Goal: Task Accomplishment & Management: Manage account settings

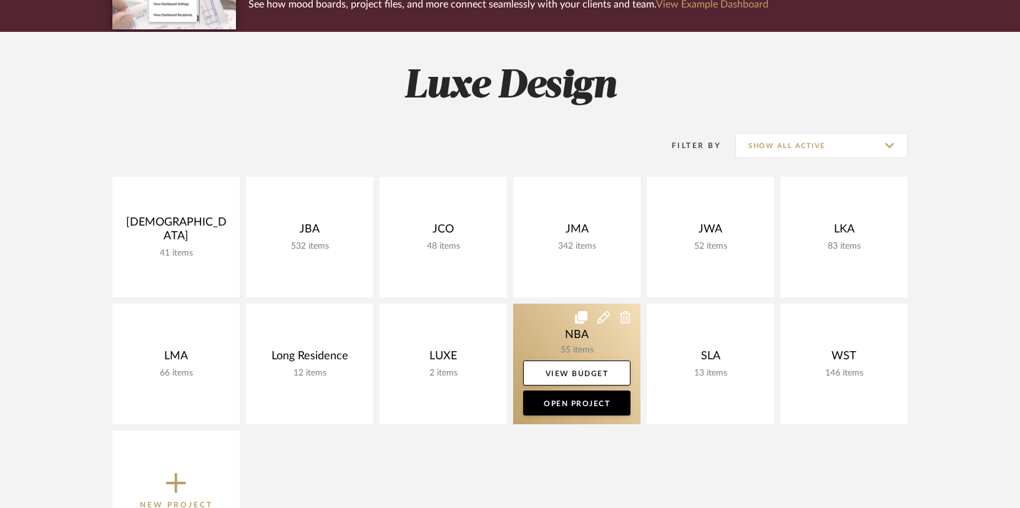
scroll to position [136, 0]
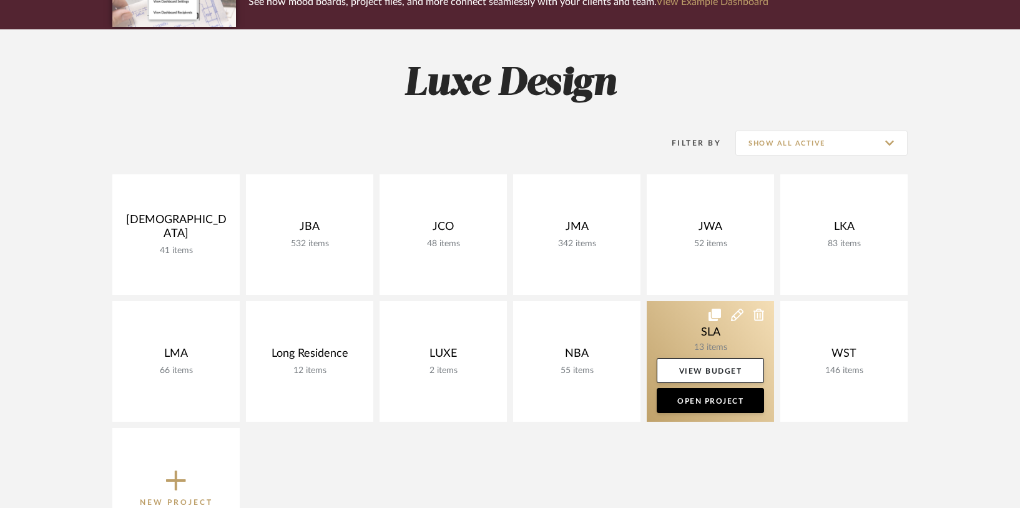
drag, startPoint x: 825, startPoint y: 309, endPoint x: 771, endPoint y: 305, distance: 54.5
click at [0, 0] on link at bounding box center [0, 0] width 0 height 0
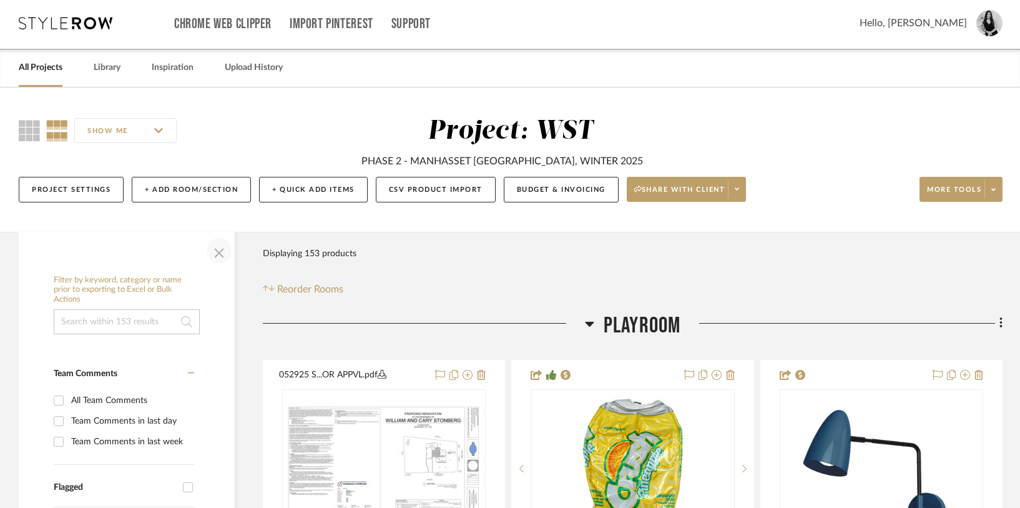
click at [224, 254] on span "button" at bounding box center [219, 250] width 30 height 30
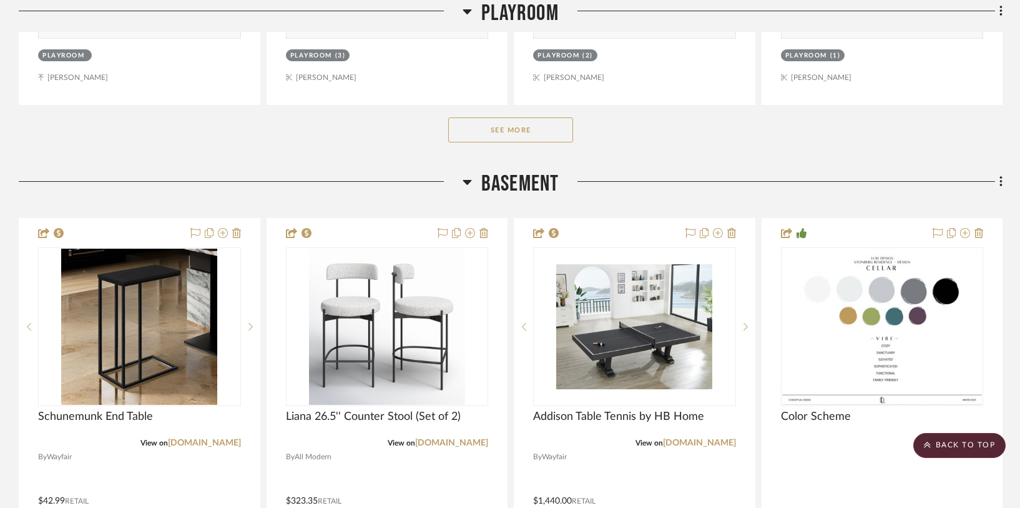
click at [508, 134] on button "See More" at bounding box center [510, 129] width 125 height 25
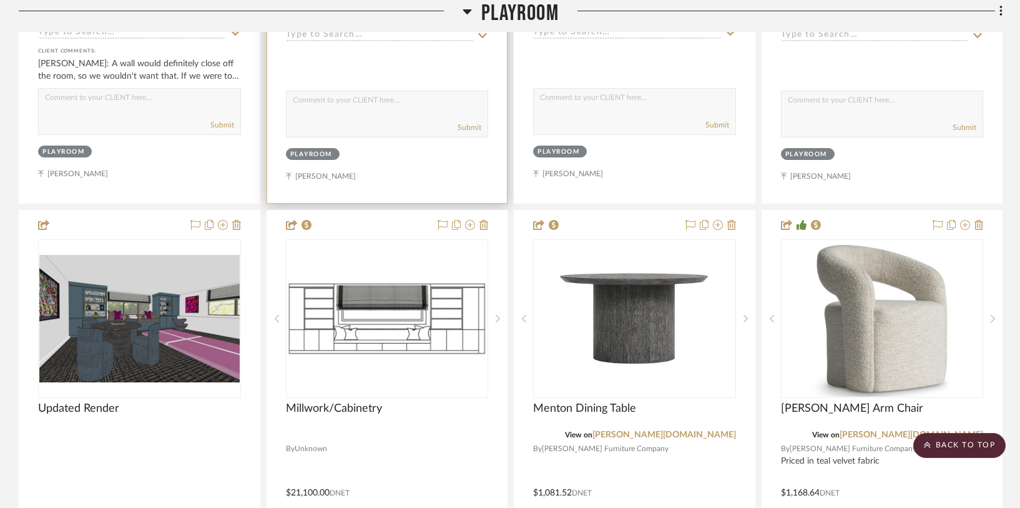
scroll to position [1910, 0]
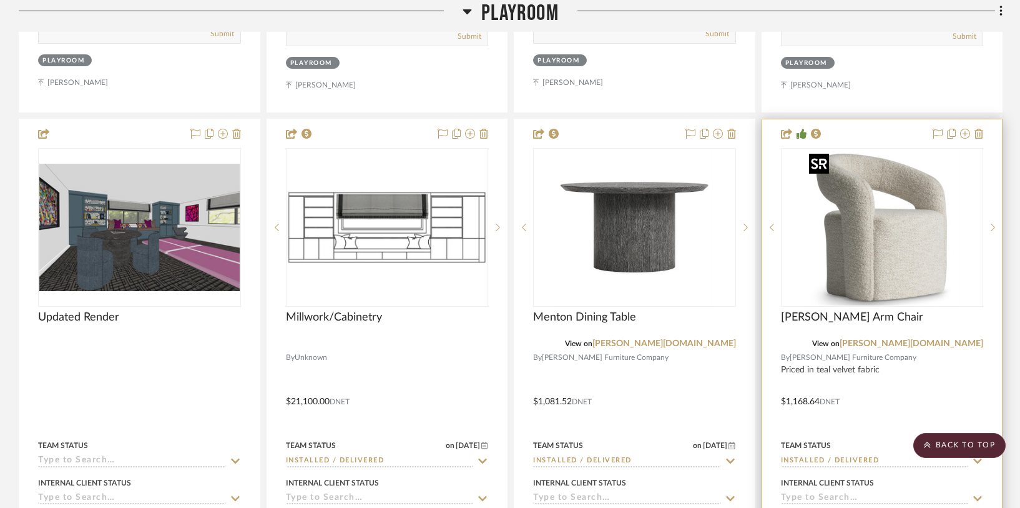
click at [0, 0] on img at bounding box center [0, 0] width 0 height 0
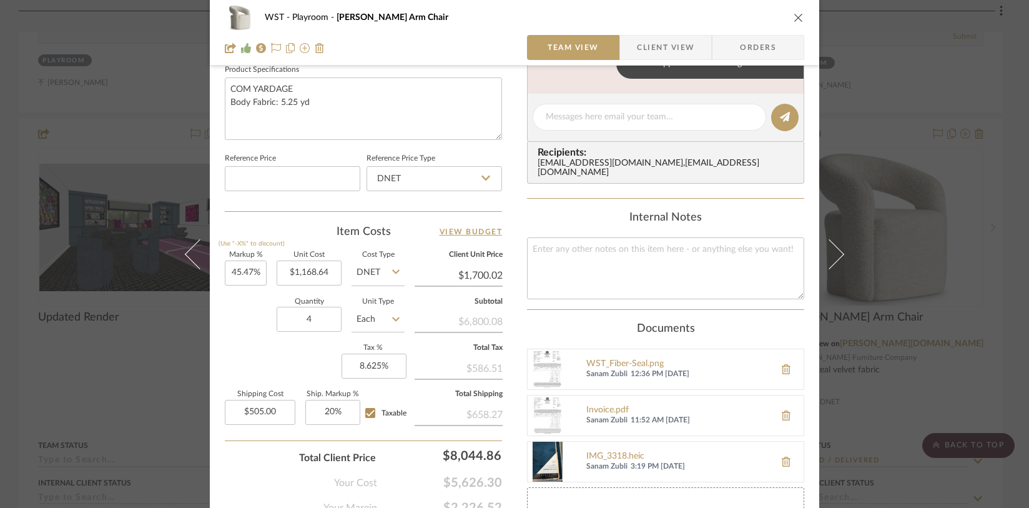
scroll to position [598, 0]
click at [545, 357] on img at bounding box center [548, 368] width 40 height 40
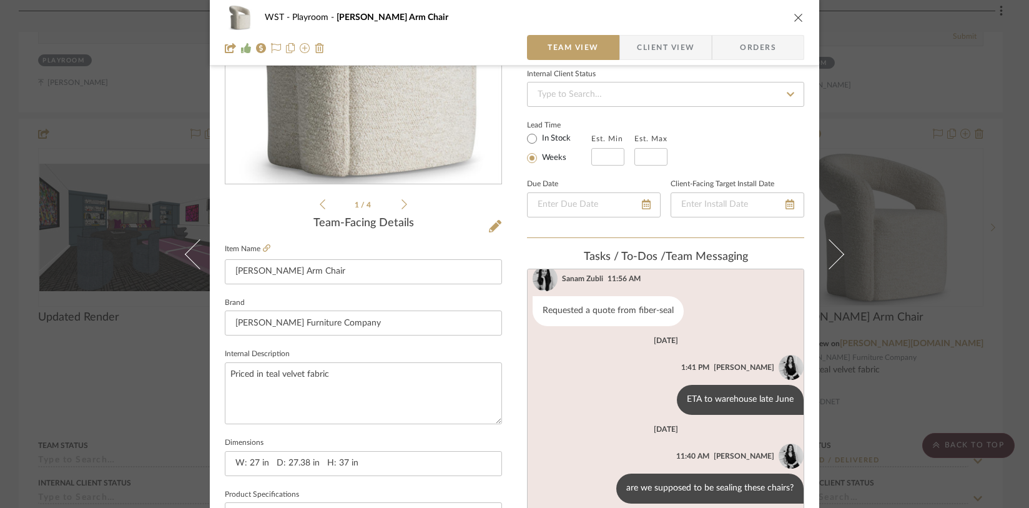
scroll to position [0, 0]
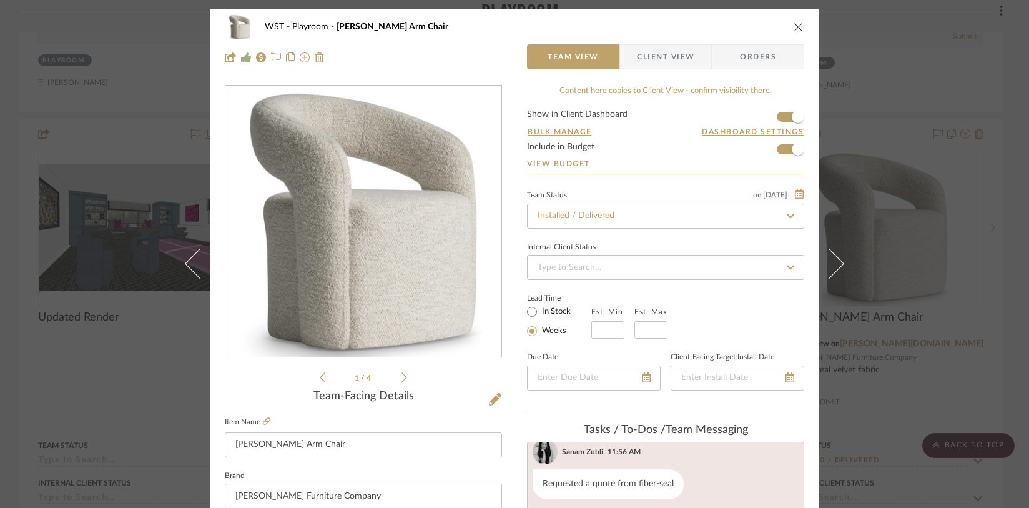
click at [794, 27] on icon "close" at bounding box center [799, 27] width 10 height 10
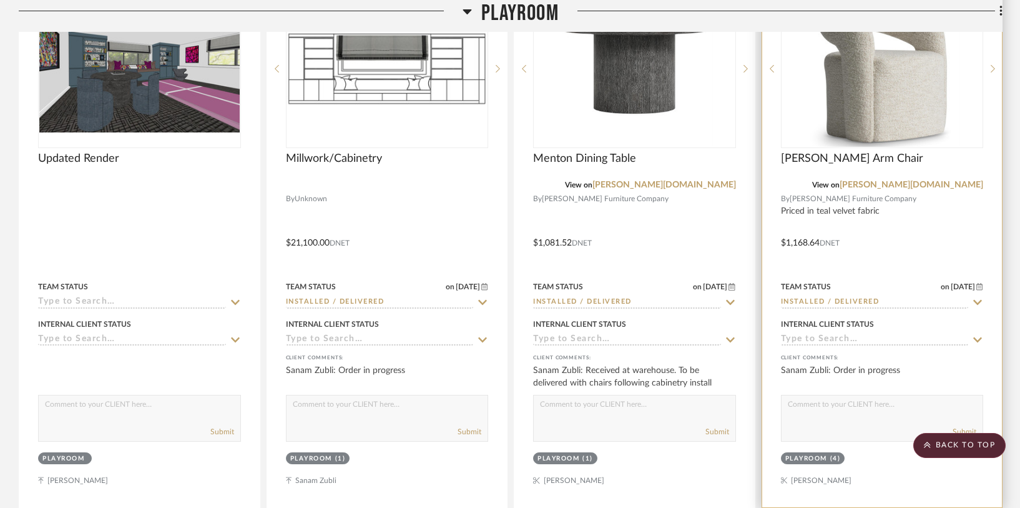
scroll to position [2053, 0]
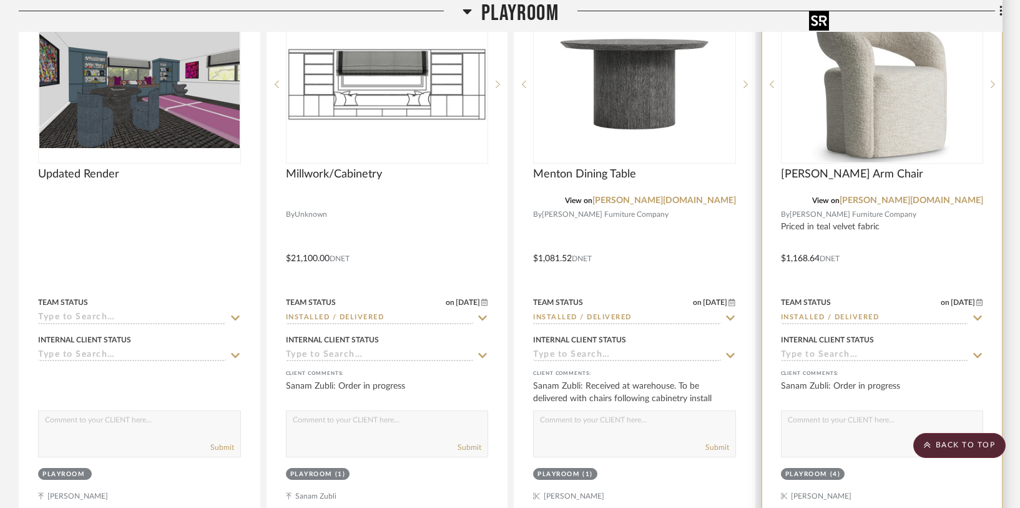
click at [906, 98] on img "0" at bounding box center [882, 84] width 156 height 156
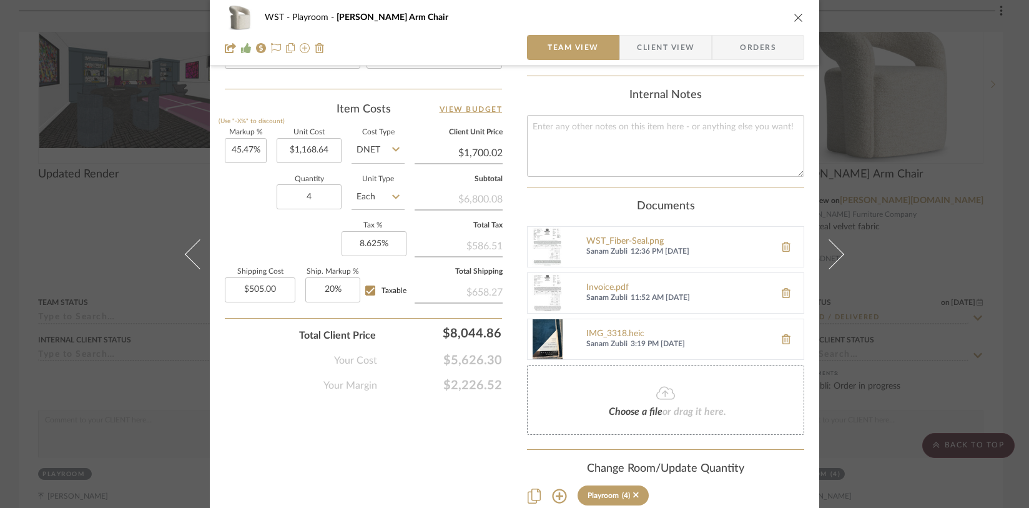
scroll to position [725, 0]
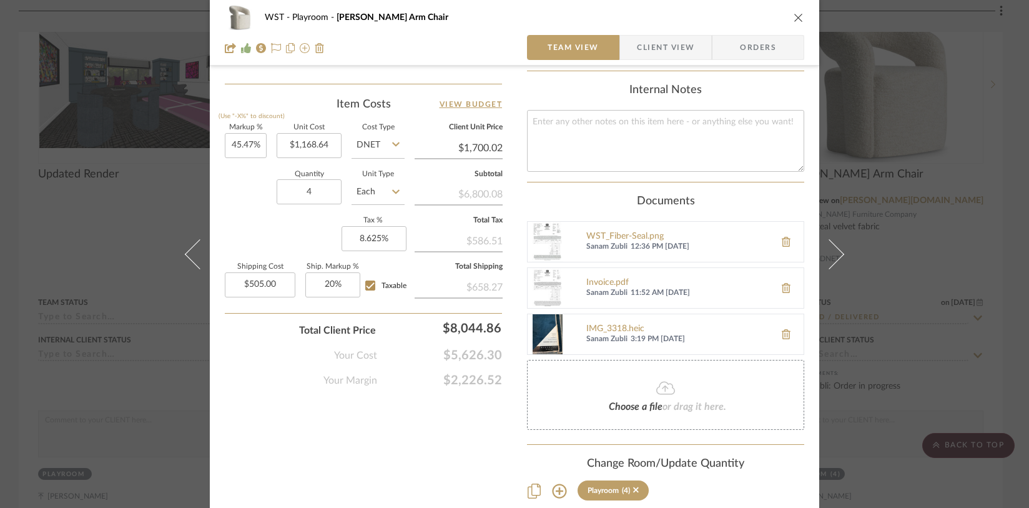
click at [549, 235] on img at bounding box center [548, 242] width 40 height 40
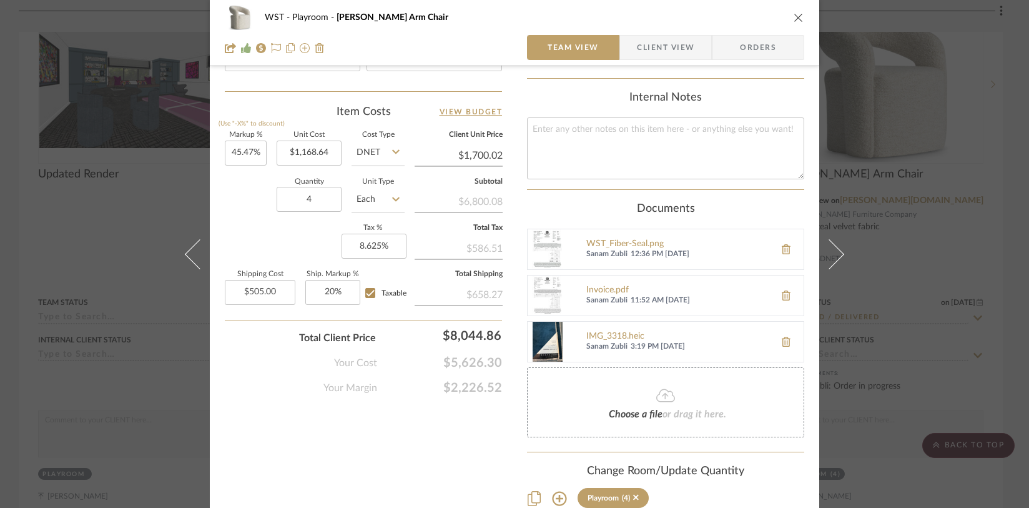
scroll to position [716, 0]
click at [796, 19] on icon "close" at bounding box center [799, 17] width 10 height 10
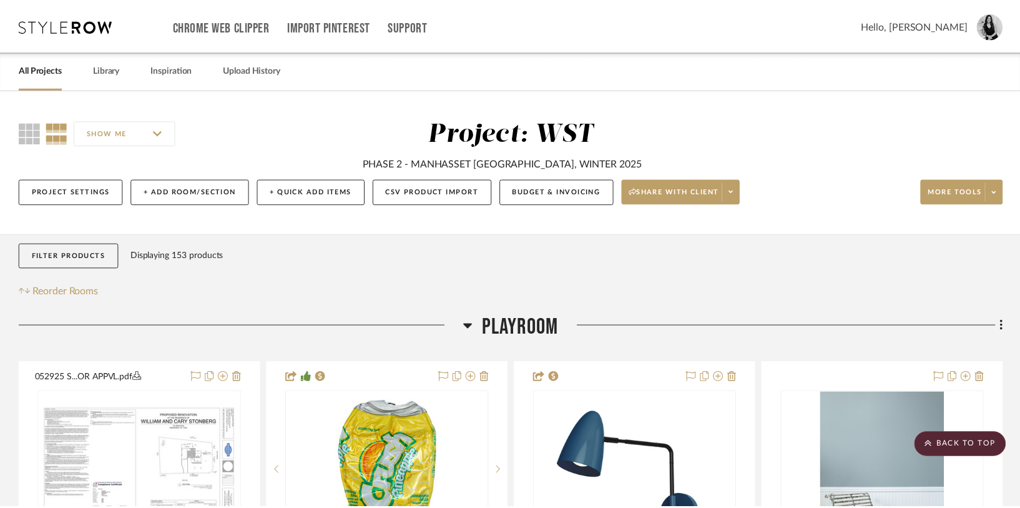
scroll to position [2053, 0]
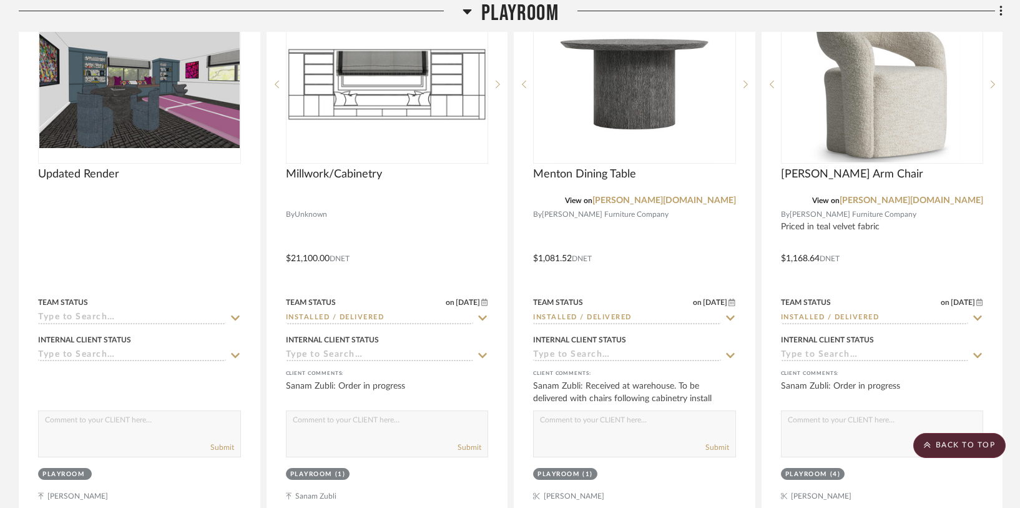
drag, startPoint x: 470, startPoint y: 14, endPoint x: 476, endPoint y: 6, distance: 10.2
click at [470, 14] on icon at bounding box center [467, 11] width 9 height 15
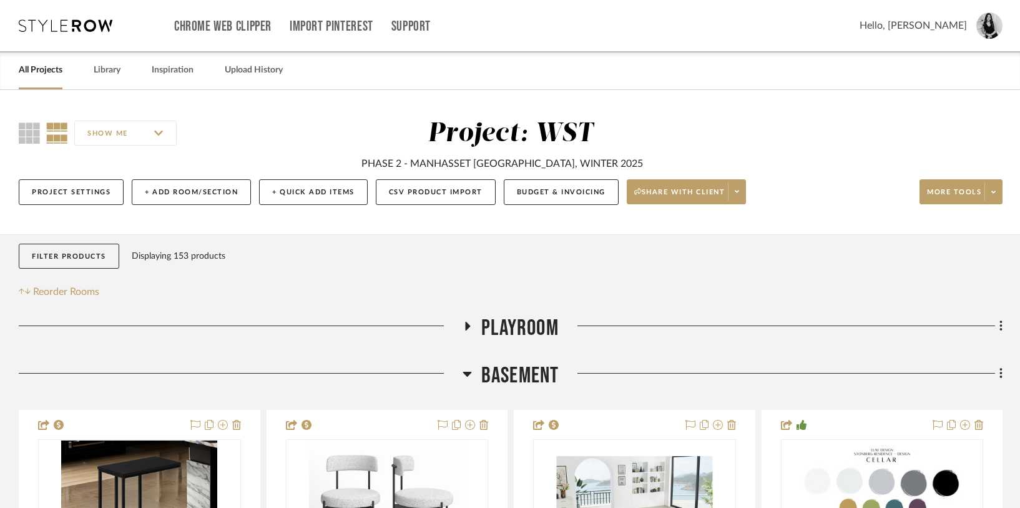
scroll to position [2, 0]
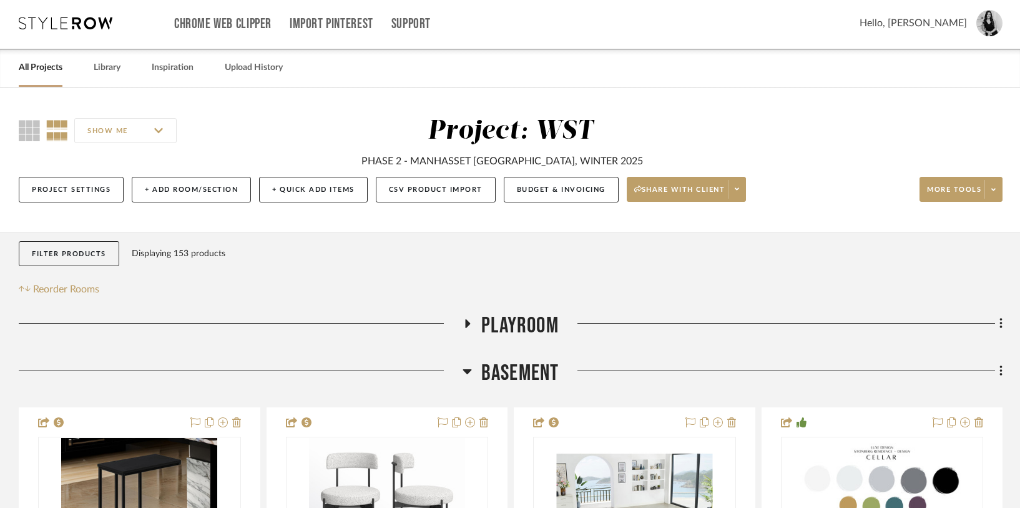
click at [466, 318] on h3 "Playroom" at bounding box center [511, 325] width 96 height 27
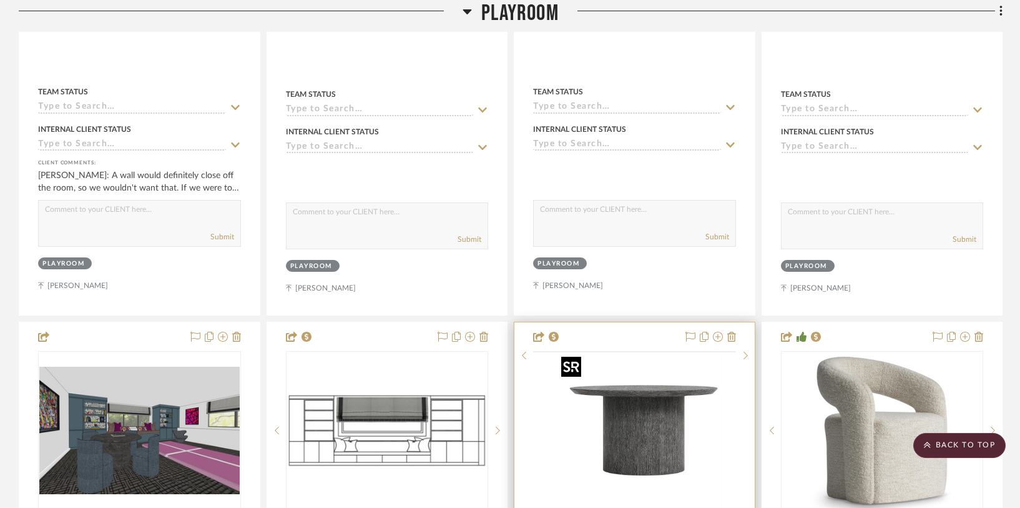
scroll to position [1717, 0]
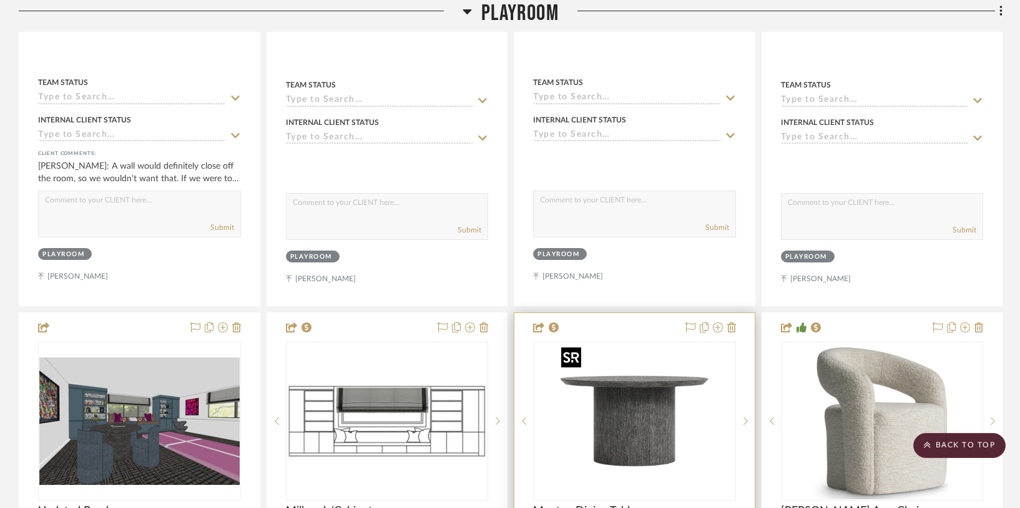
click at [0, 0] on img at bounding box center [0, 0] width 0 height 0
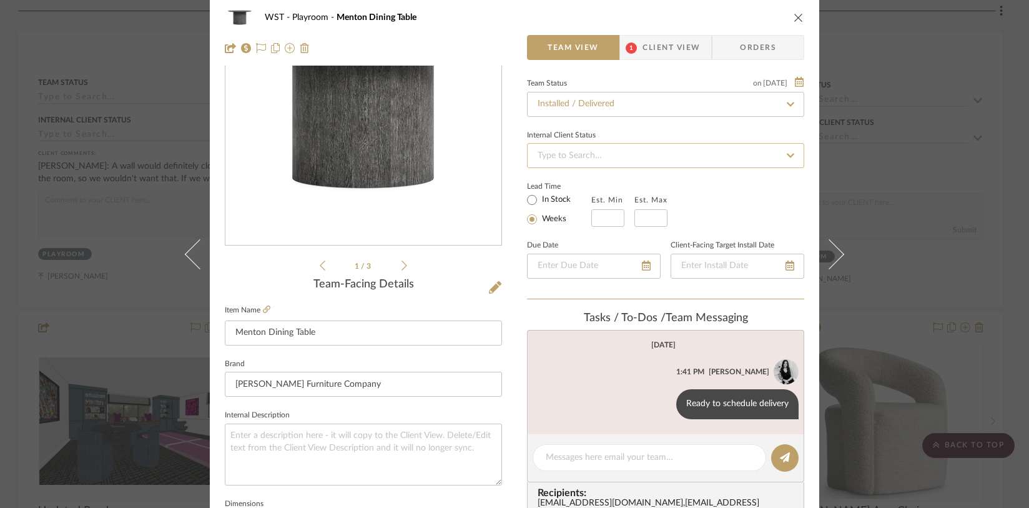
scroll to position [0, 0]
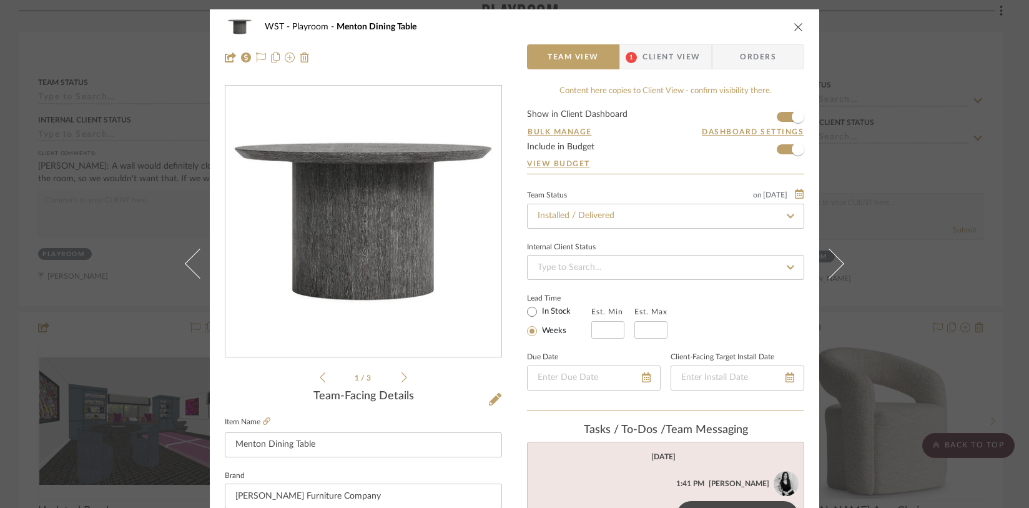
click at [797, 27] on icon "close" at bounding box center [799, 27] width 10 height 10
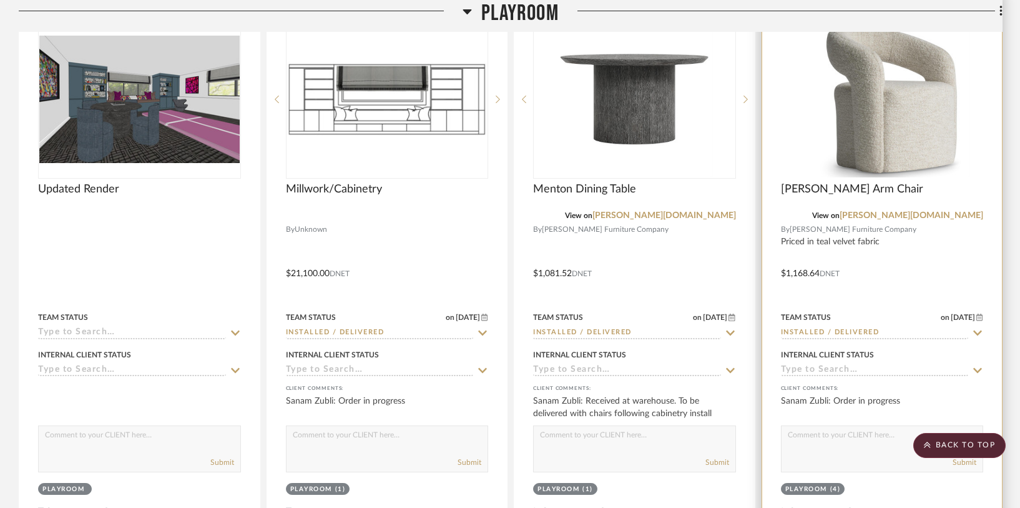
scroll to position [1948, 0]
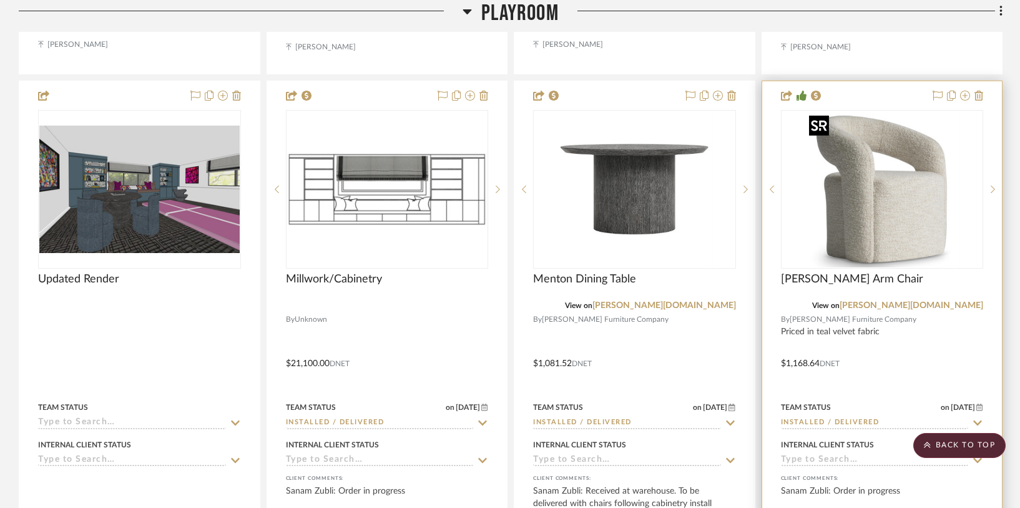
click at [0, 0] on img at bounding box center [0, 0] width 0 height 0
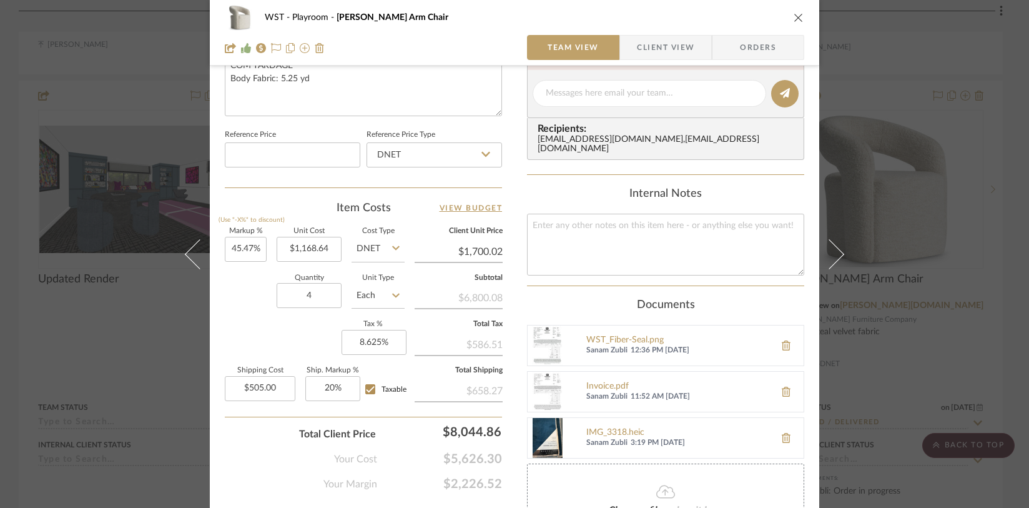
scroll to position [624, 0]
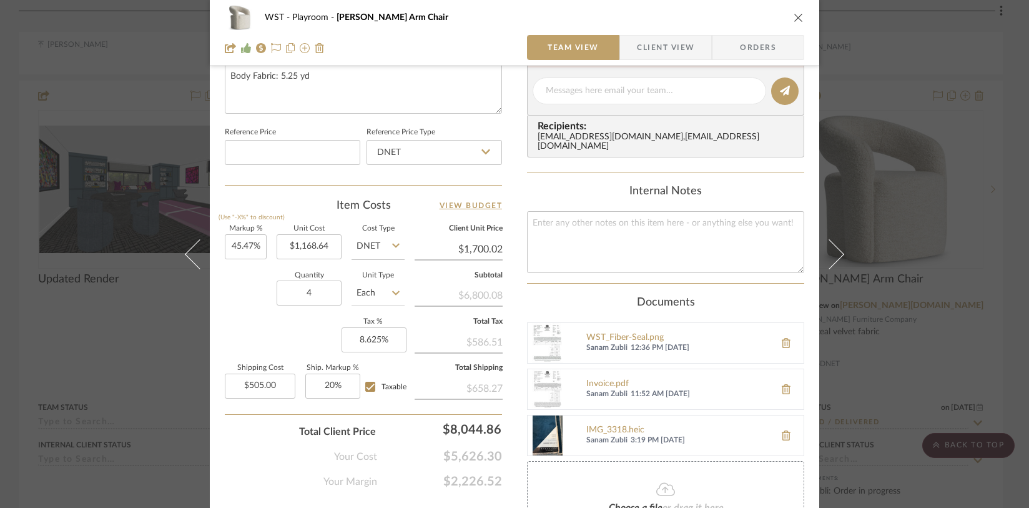
click at [548, 382] on img at bounding box center [548, 389] width 40 height 40
click at [787, 332] on button at bounding box center [786, 343] width 35 height 30
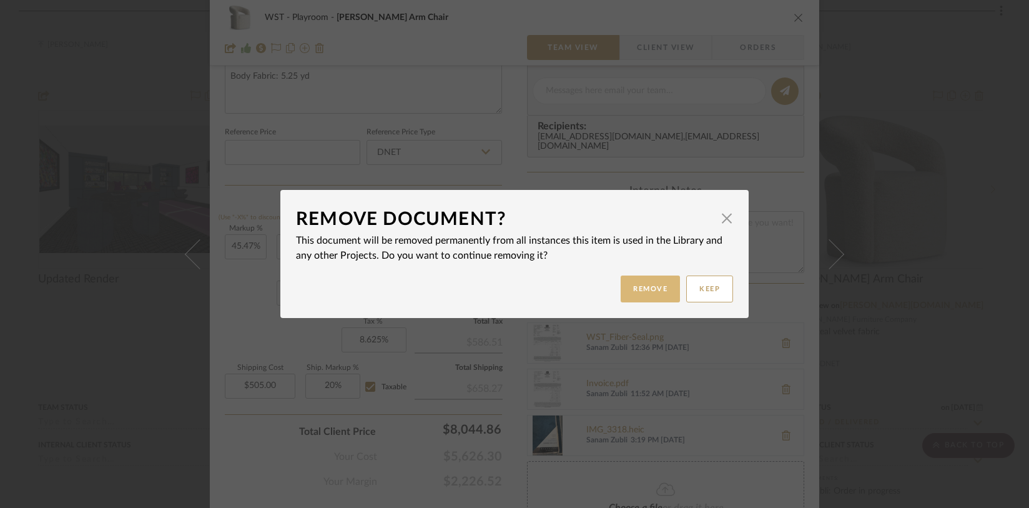
click at [659, 295] on button "Remove" at bounding box center [650, 288] width 59 height 27
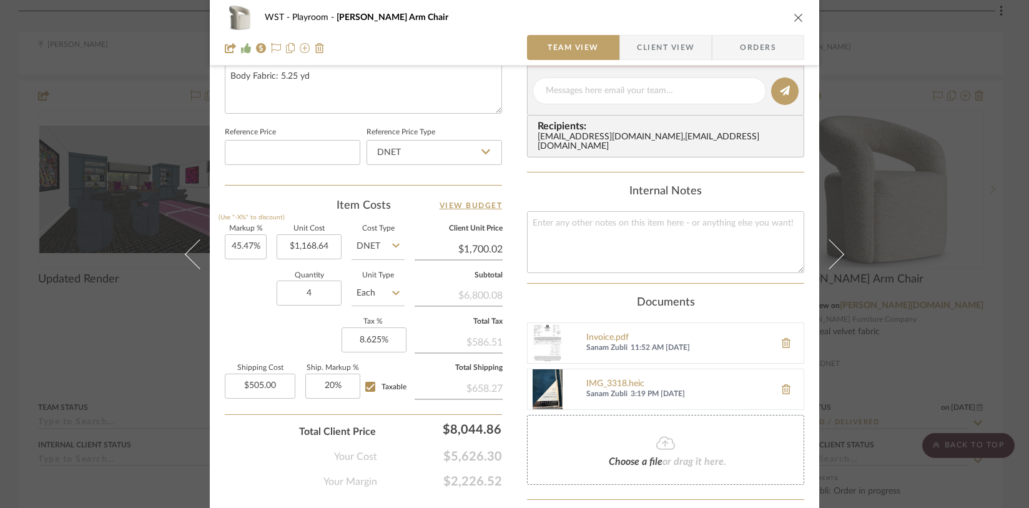
click at [549, 344] on img at bounding box center [548, 343] width 40 height 40
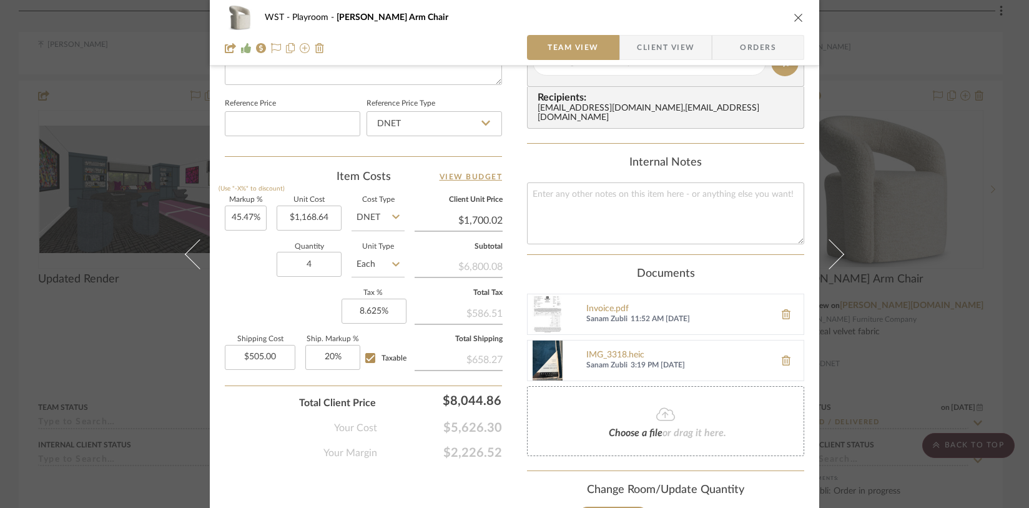
scroll to position [698, 0]
